Goal: Communication & Community: Answer question/provide support

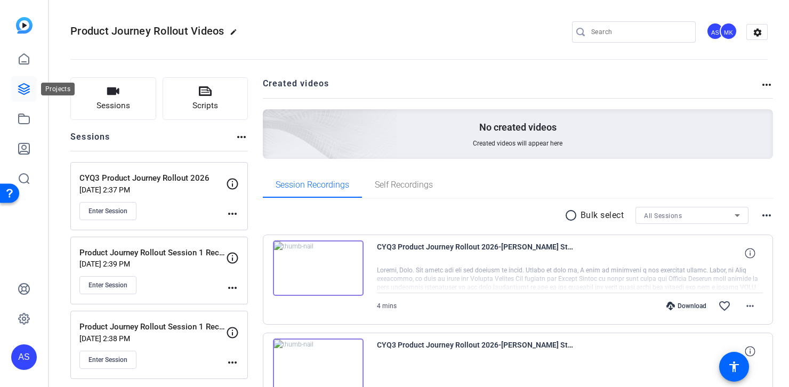
click at [21, 88] on icon at bounding box center [24, 89] width 13 height 13
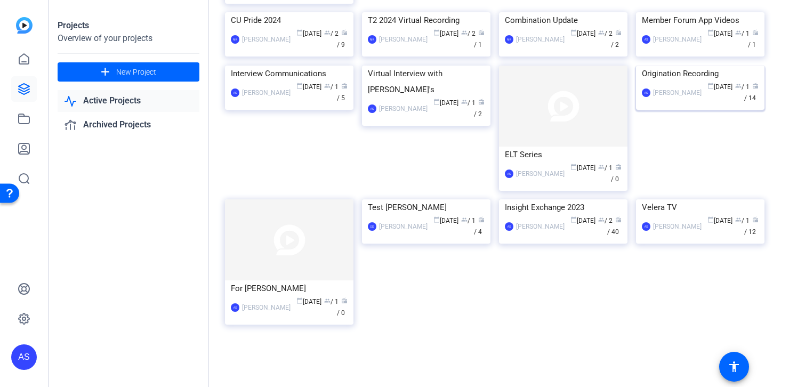
scroll to position [544, 0]
click at [659, 238] on div "AS [PERSON_NAME] calendar_today [DATE] group / 1 radio / 12" at bounding box center [700, 226] width 117 height 22
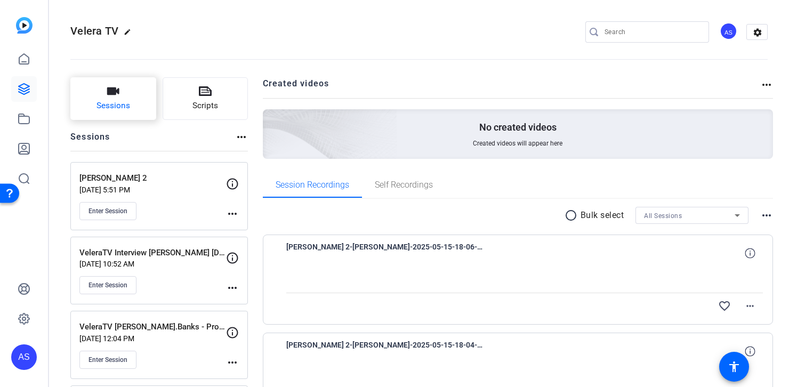
click at [123, 95] on button "Sessions" at bounding box center [113, 98] width 86 height 43
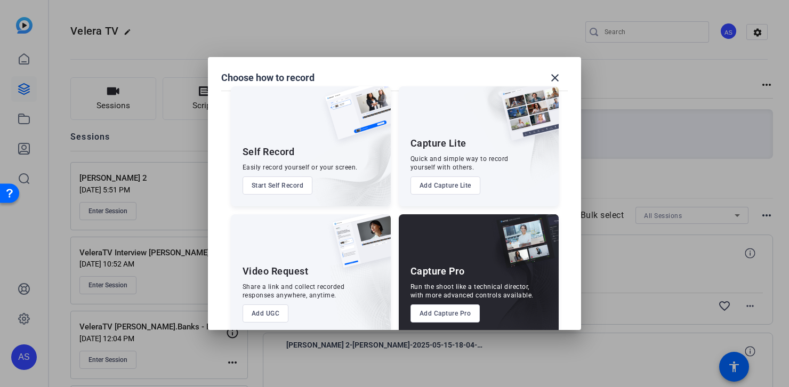
scroll to position [28, 0]
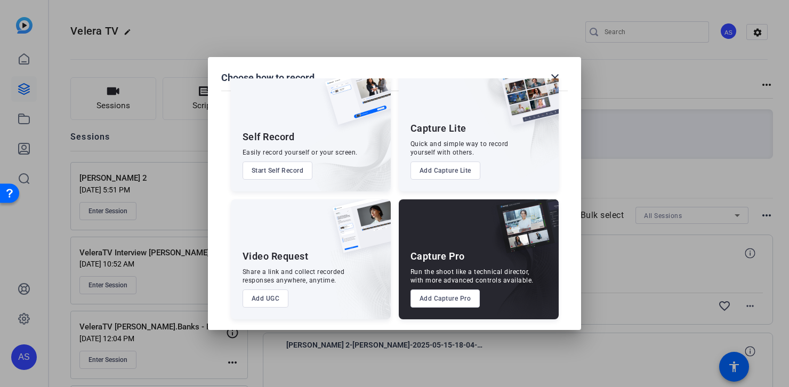
click at [452, 295] on button "Add Capture Pro" at bounding box center [445, 298] width 70 height 18
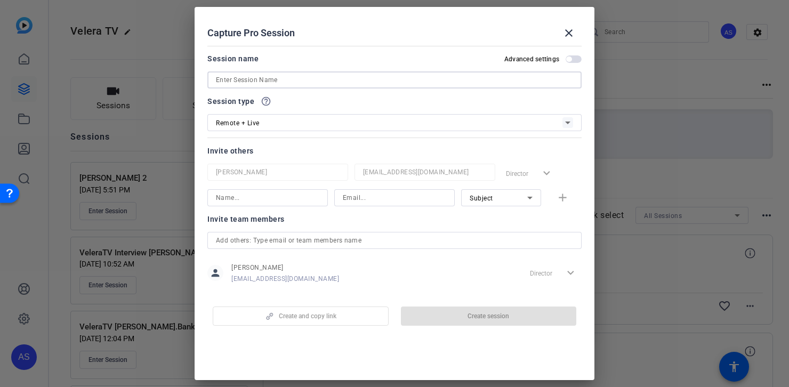
click at [303, 81] on input at bounding box center [394, 80] width 357 height 13
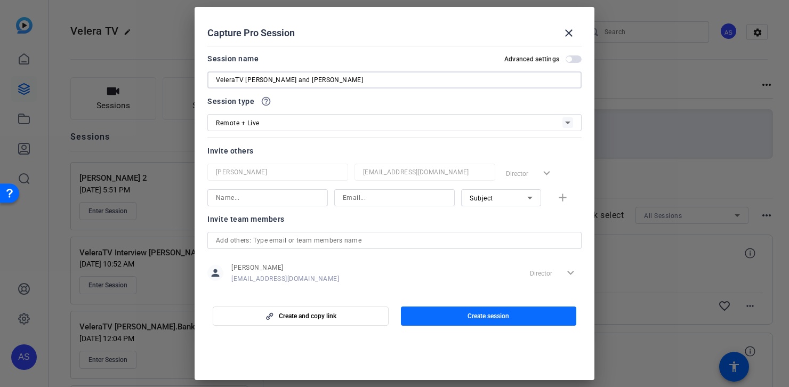
type input "VeleraTV [PERSON_NAME] and [PERSON_NAME]"
click at [546, 316] on span "button" at bounding box center [489, 316] width 176 height 26
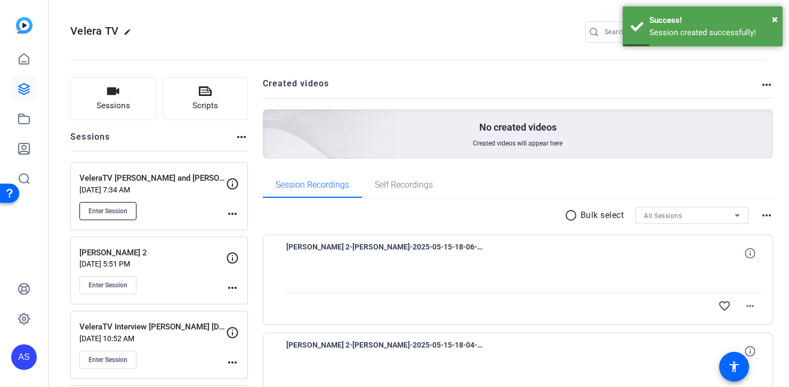
click at [124, 214] on span "Enter Session" at bounding box center [107, 211] width 39 height 9
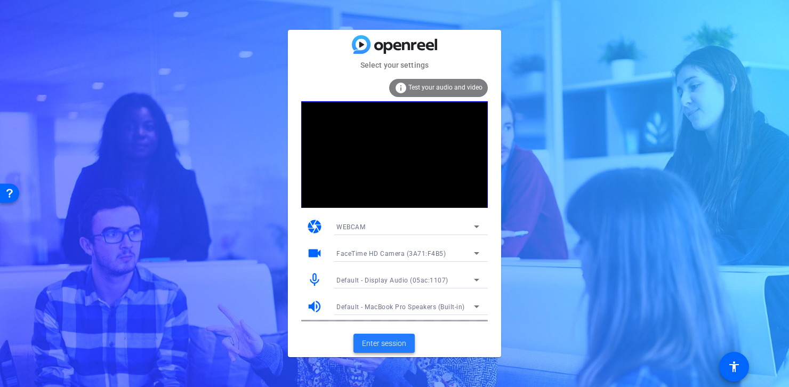
click at [389, 345] on span "Enter session" at bounding box center [384, 343] width 44 height 11
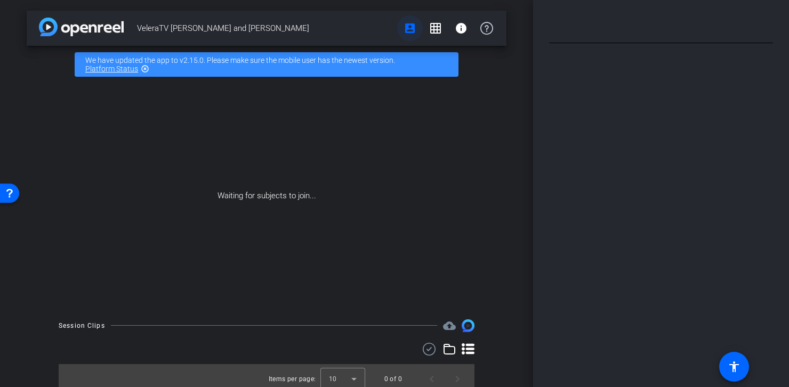
click at [405, 27] on mat-icon "account_box" at bounding box center [410, 28] width 13 height 13
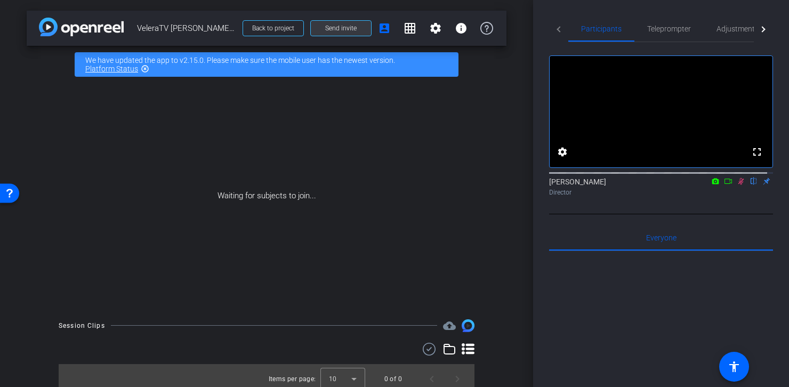
click at [350, 27] on span "Send invite" at bounding box center [340, 28] width 31 height 9
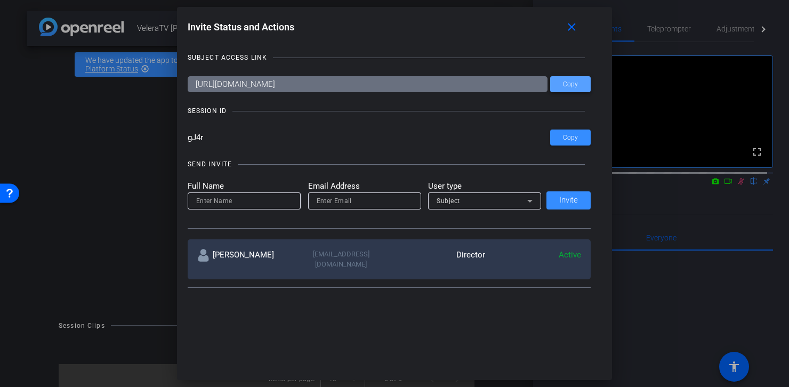
click at [566, 84] on span "Copy" at bounding box center [570, 84] width 15 height 8
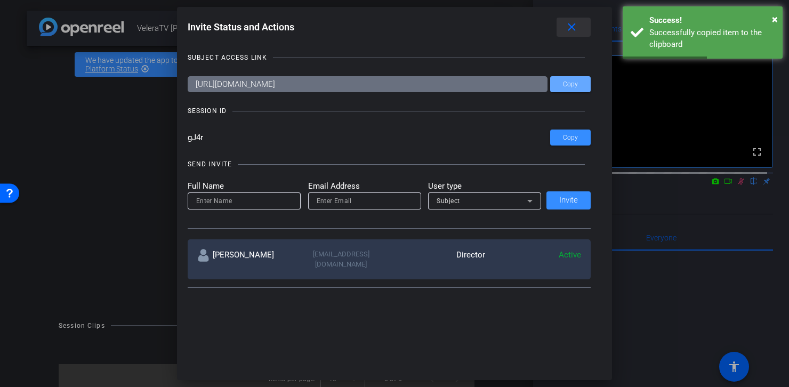
click at [578, 26] on mat-icon "close" at bounding box center [571, 27] width 13 height 13
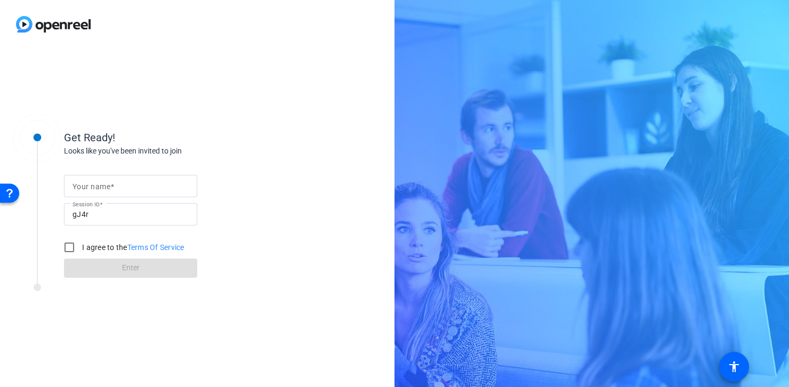
click at [122, 185] on input "Your name" at bounding box center [130, 186] width 116 height 13
type input "as"
click at [66, 248] on input "I agree to the Terms Of Service" at bounding box center [69, 247] width 21 height 21
checkbox input "true"
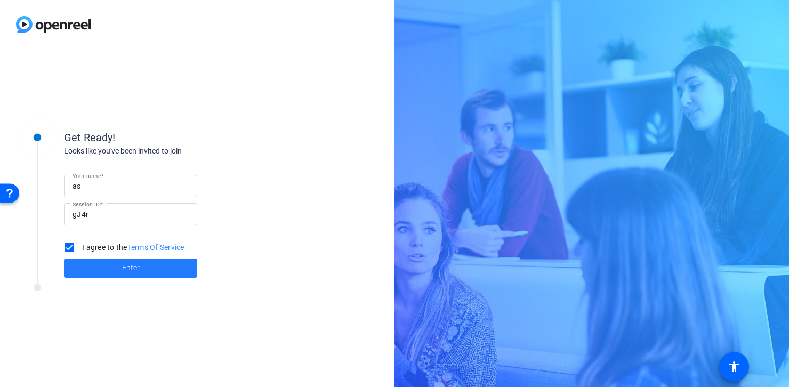
click at [121, 271] on span at bounding box center [130, 268] width 133 height 26
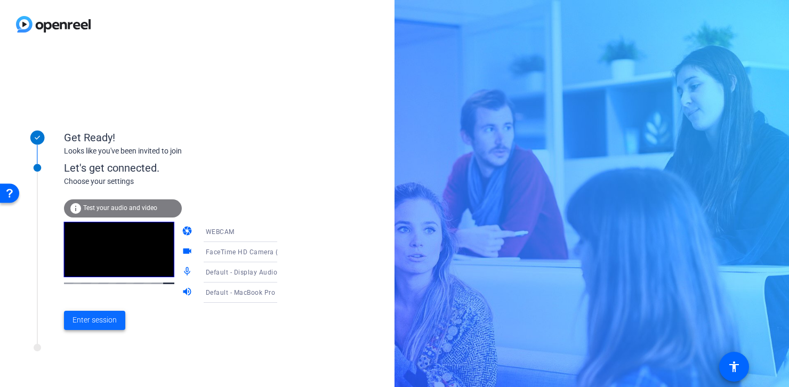
click at [107, 329] on span at bounding box center [94, 321] width 61 height 26
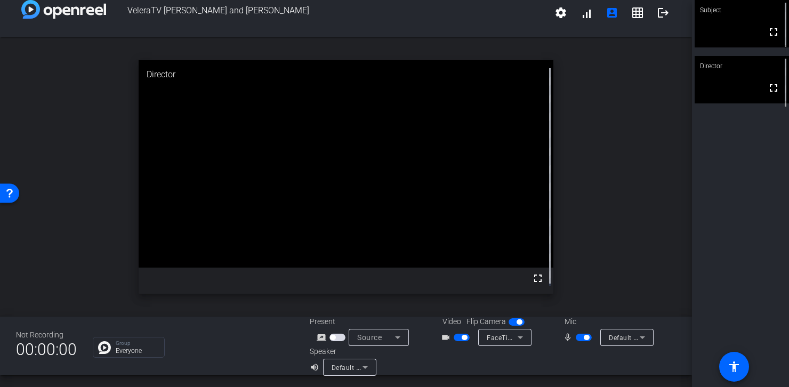
scroll to position [11, 0]
